Goal: Transaction & Acquisition: Purchase product/service

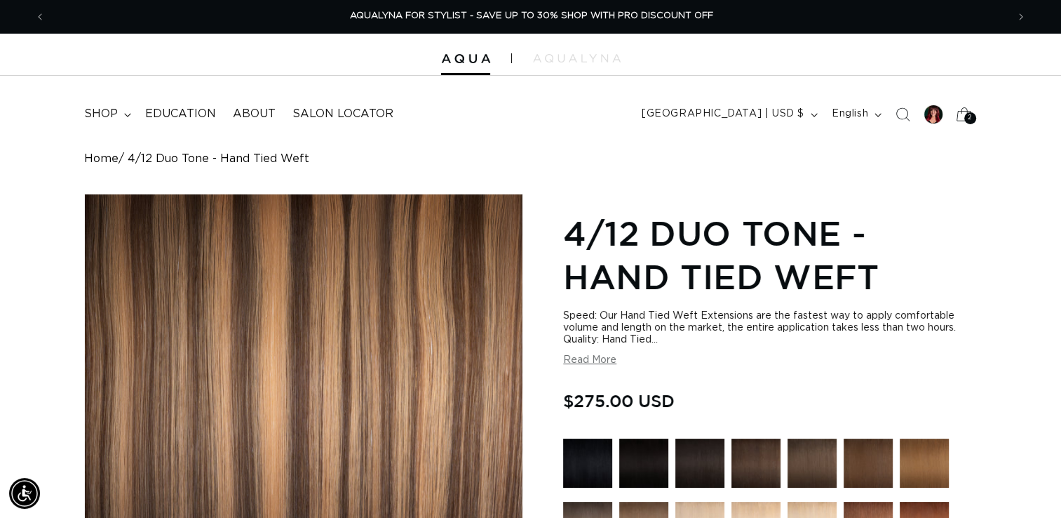
click at [963, 114] on icon at bounding box center [964, 114] width 33 height 33
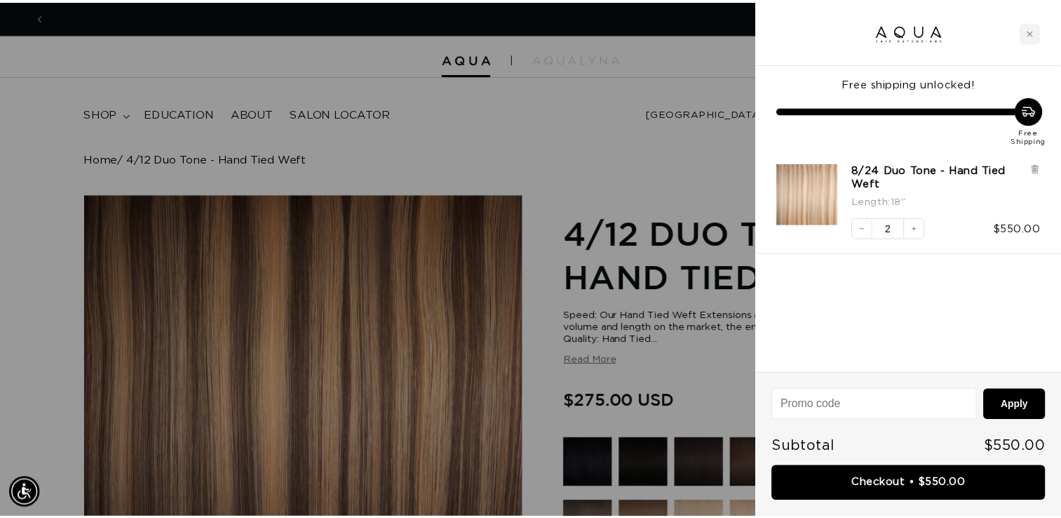
scroll to position [0, 1945]
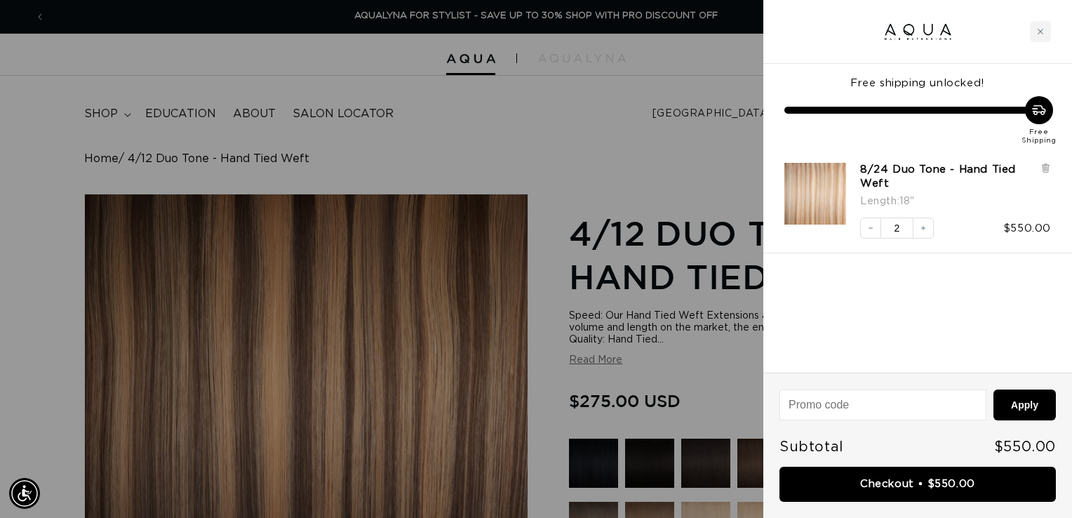
click at [561, 142] on div at bounding box center [536, 259] width 1072 height 518
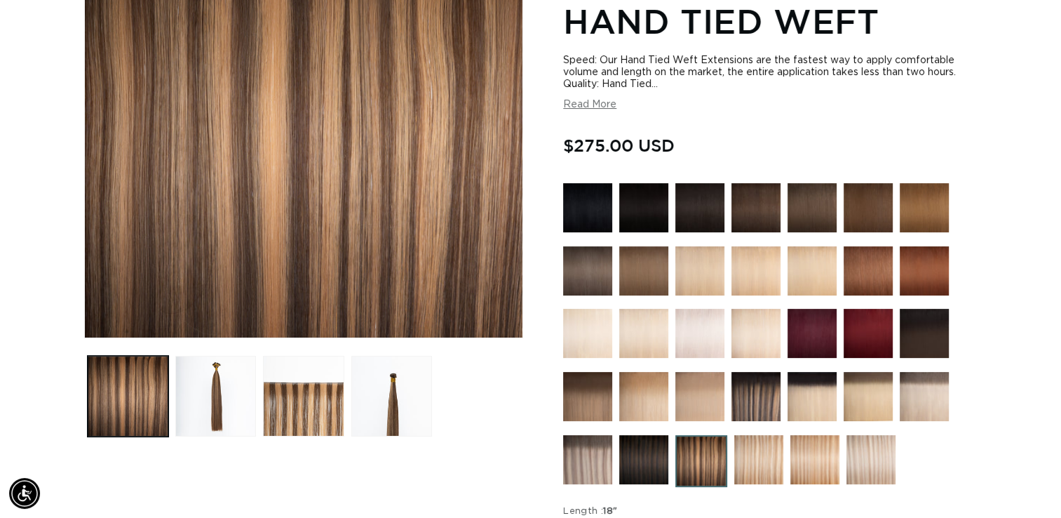
scroll to position [283, 0]
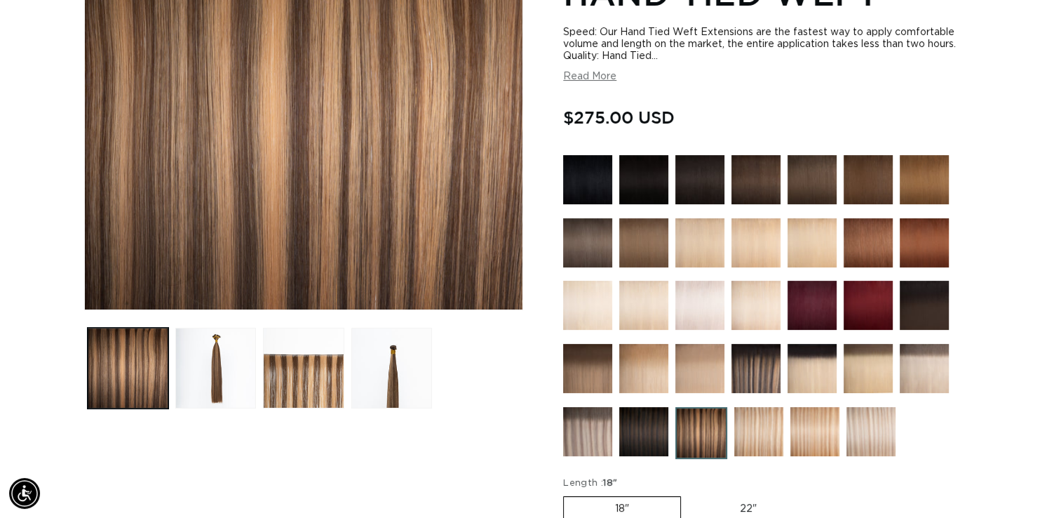
click at [809, 436] on img at bounding box center [815, 431] width 49 height 49
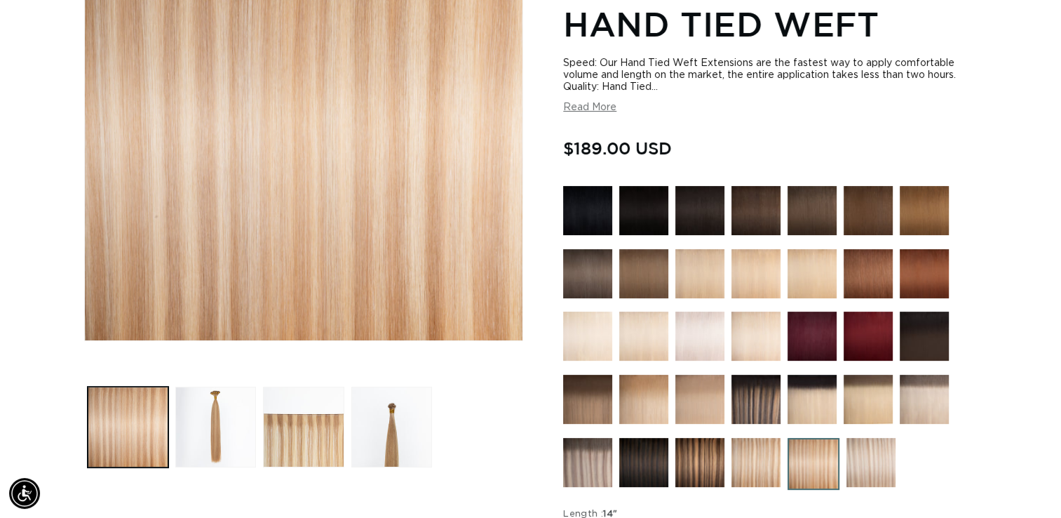
scroll to position [0, 962]
click at [765, 449] on img at bounding box center [756, 462] width 49 height 49
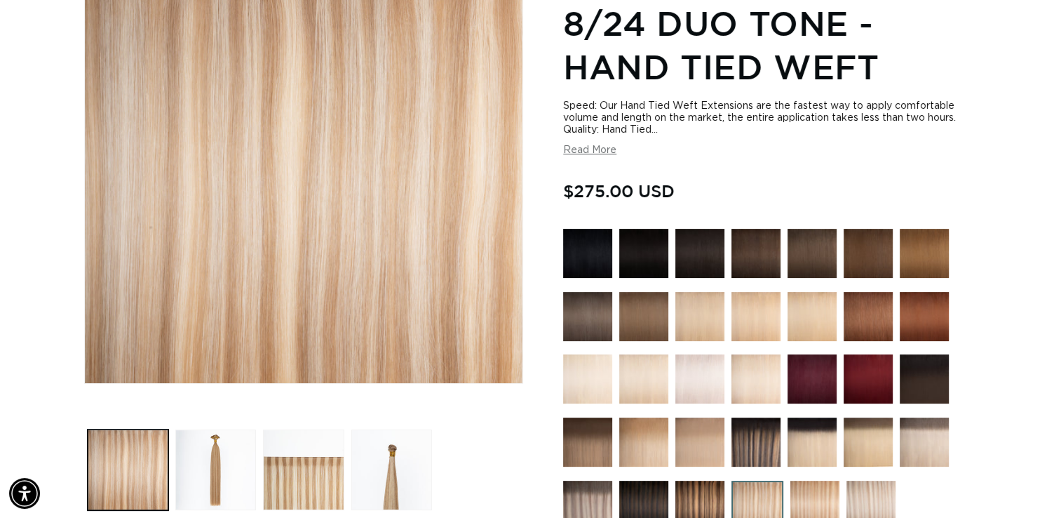
scroll to position [0, 962]
click at [595, 150] on button "Read More" at bounding box center [589, 151] width 53 height 12
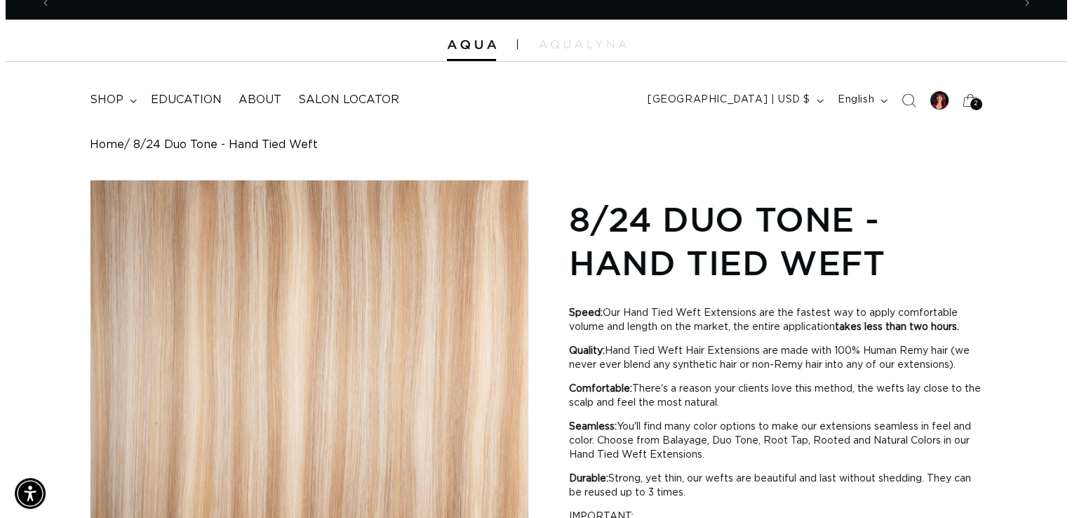
scroll to position [0, 1923]
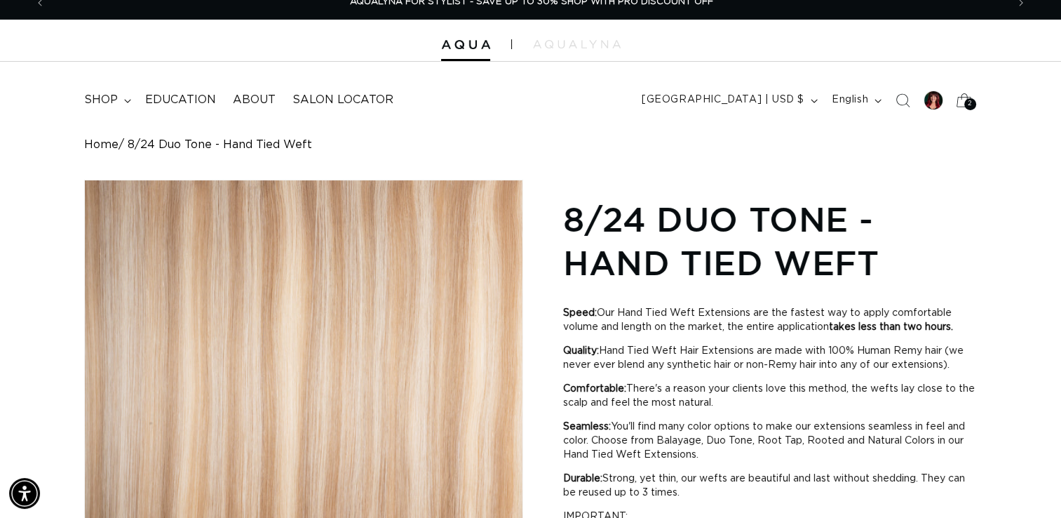
click at [971, 105] on span "2" at bounding box center [970, 104] width 5 height 12
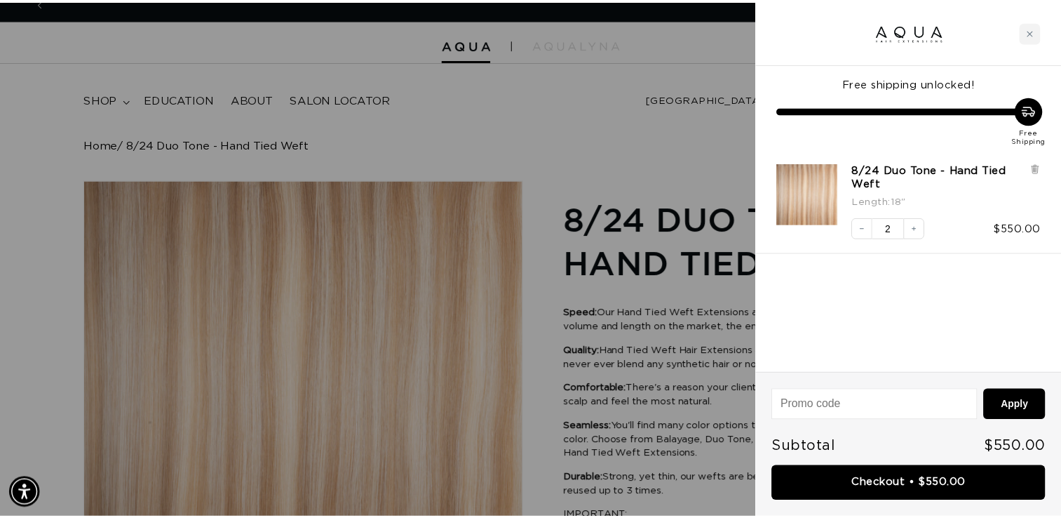
scroll to position [0, 0]
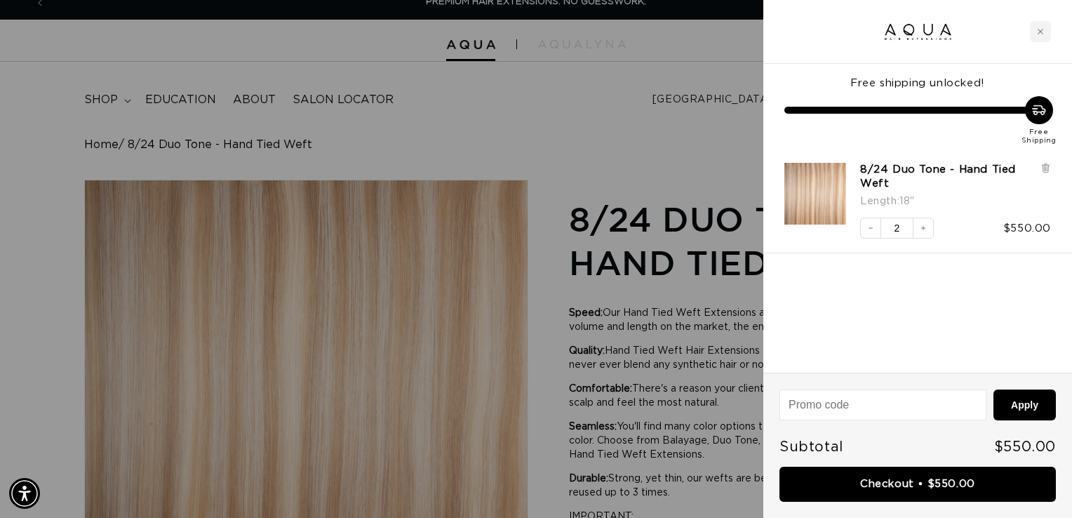
click at [619, 185] on div at bounding box center [536, 259] width 1072 height 518
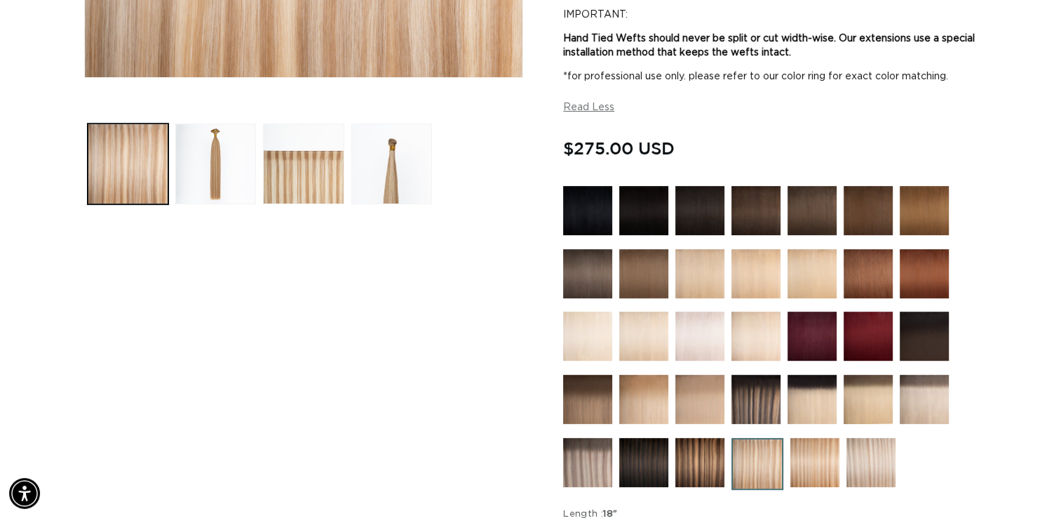
scroll to position [588, 0]
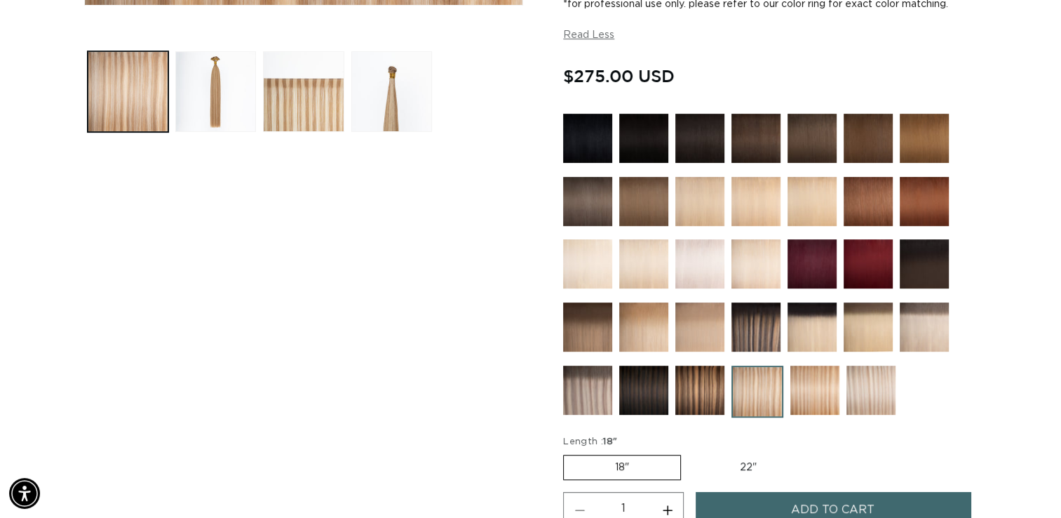
click at [815, 377] on img at bounding box center [815, 390] width 49 height 49
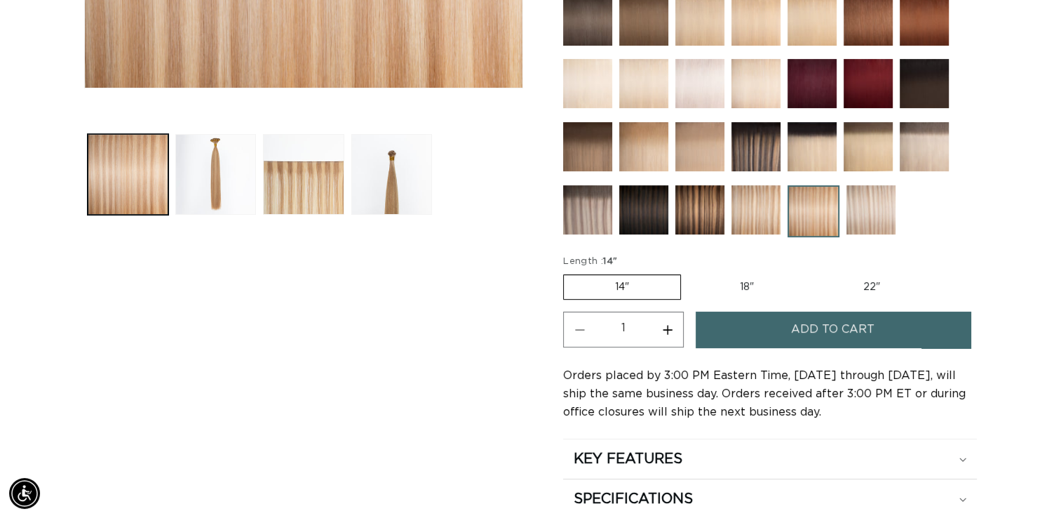
scroll to position [441, 0]
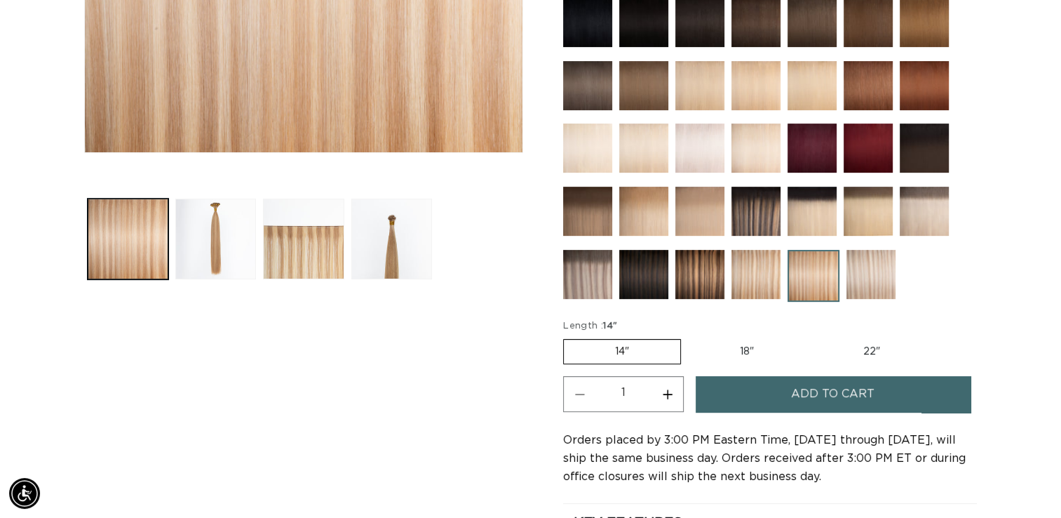
click at [746, 276] on img at bounding box center [756, 274] width 49 height 49
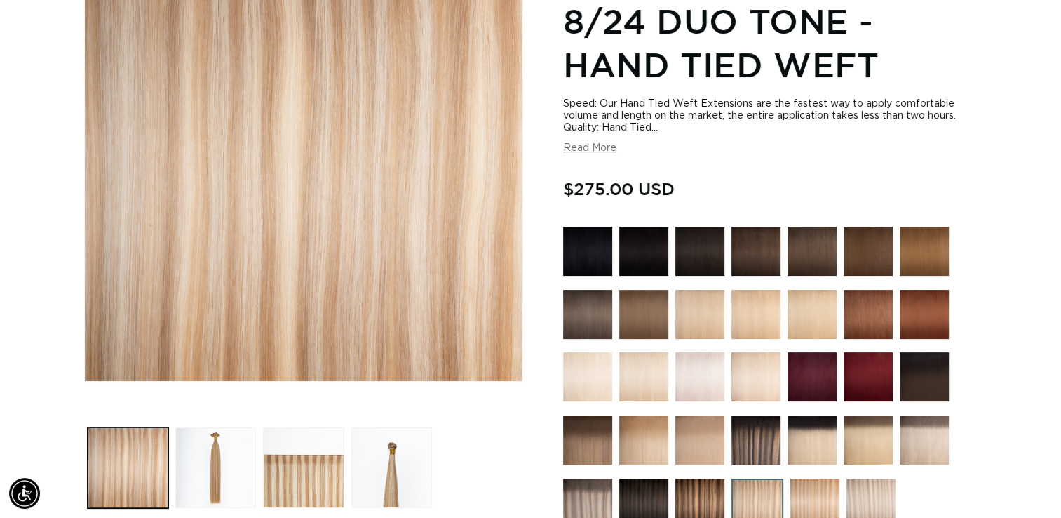
scroll to position [0, 1923]
